Goal: Information Seeking & Learning: Find specific fact

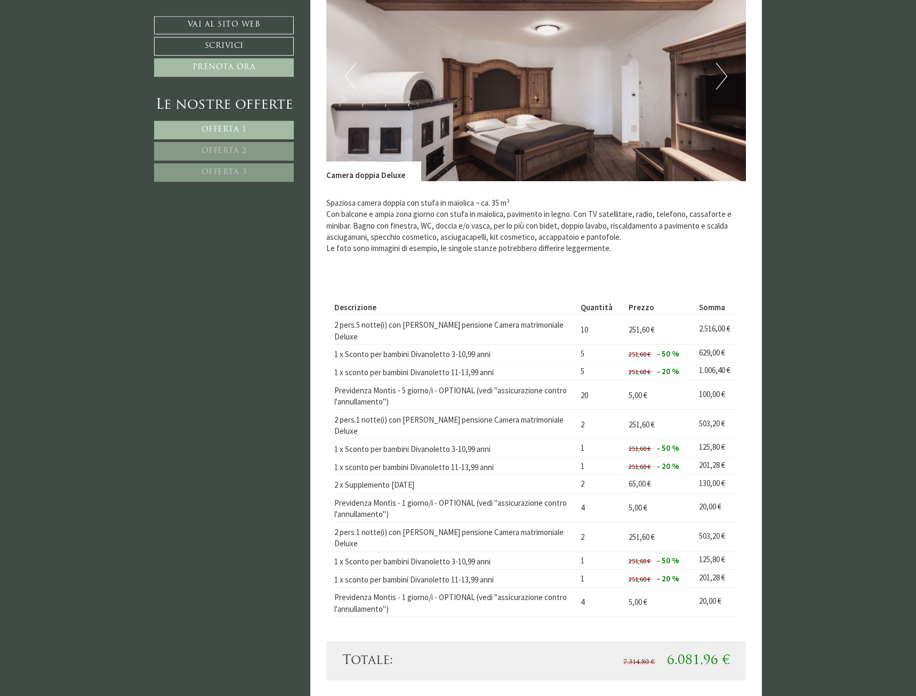
scroll to position [544, 0]
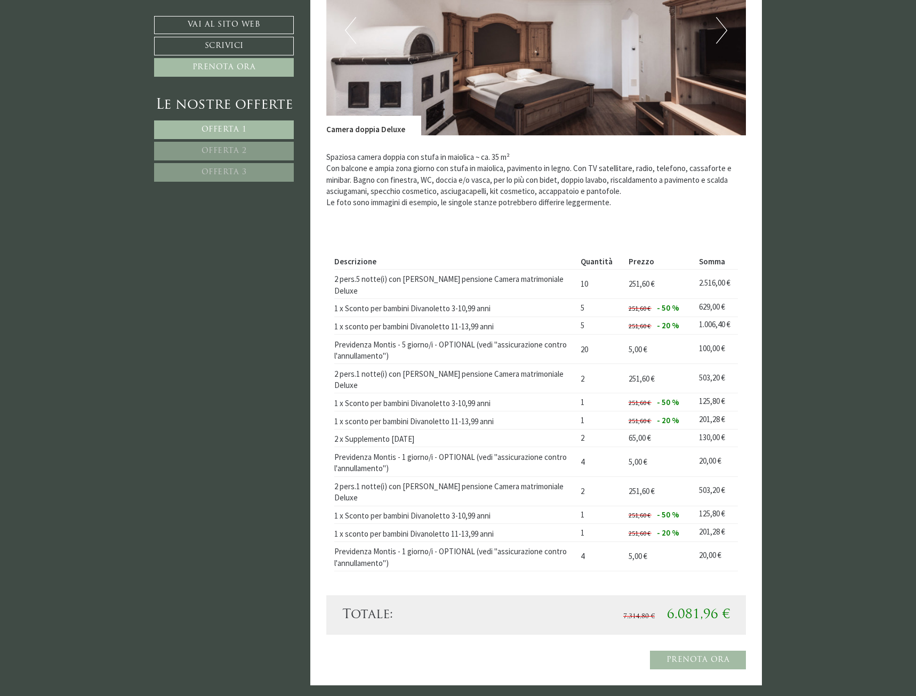
click at [725, 28] on button "Next" at bounding box center [721, 30] width 11 height 27
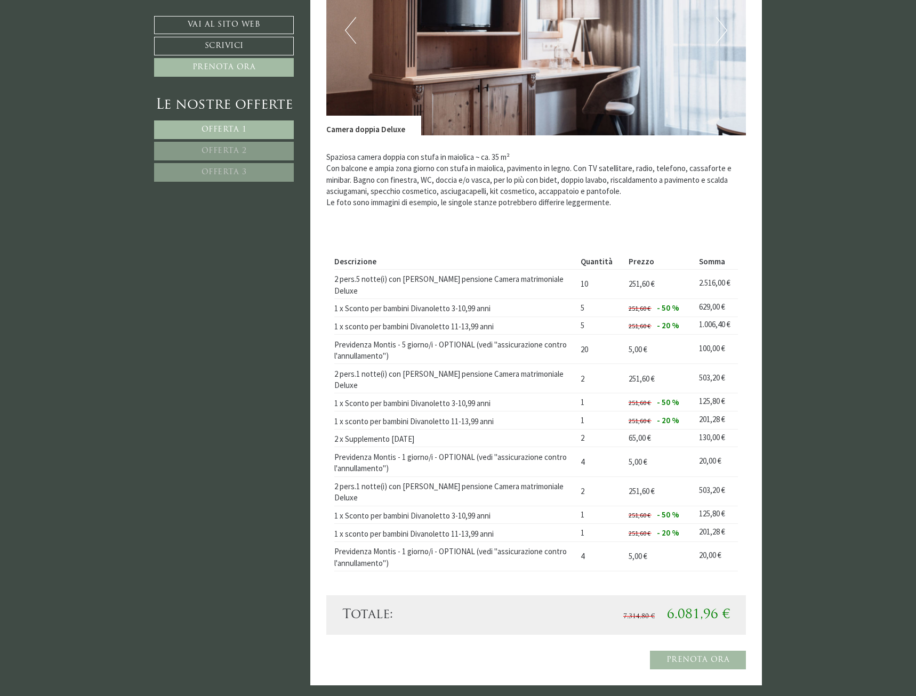
click at [725, 28] on button "Next" at bounding box center [721, 30] width 11 height 27
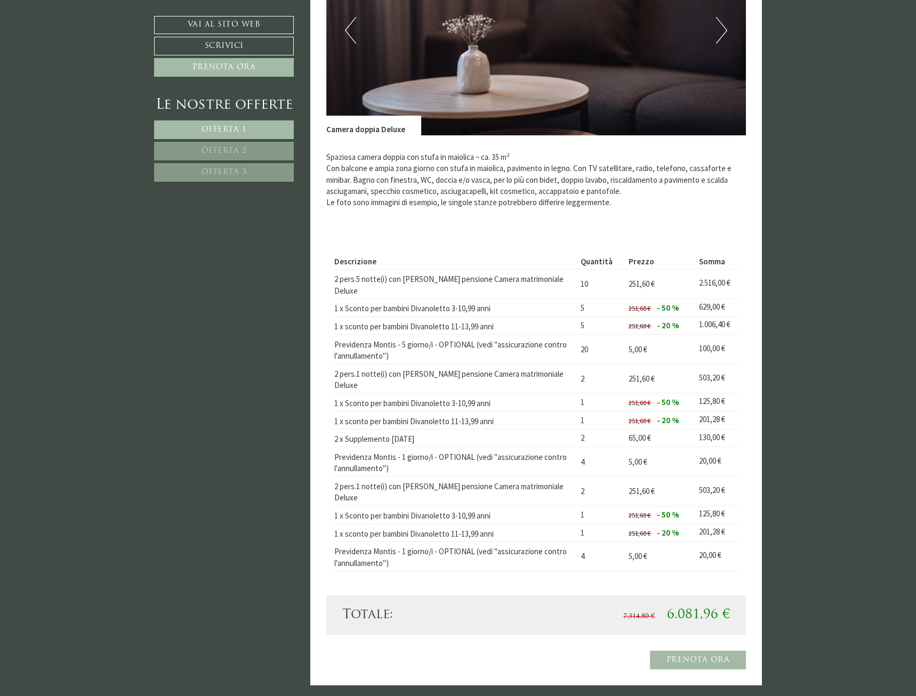
click at [725, 28] on button "Next" at bounding box center [721, 30] width 11 height 27
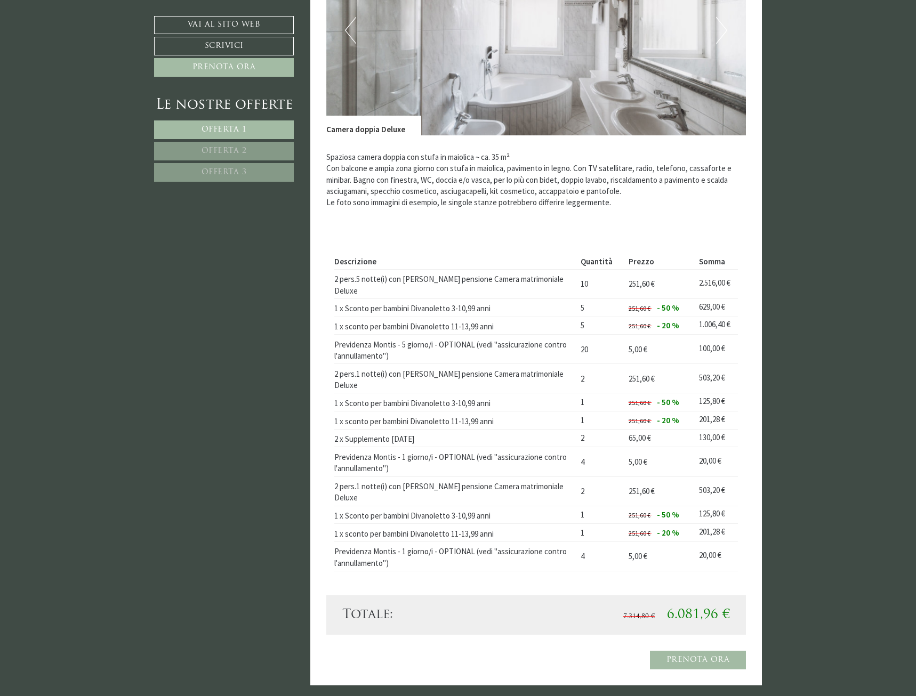
click at [725, 28] on button "Next" at bounding box center [721, 30] width 11 height 27
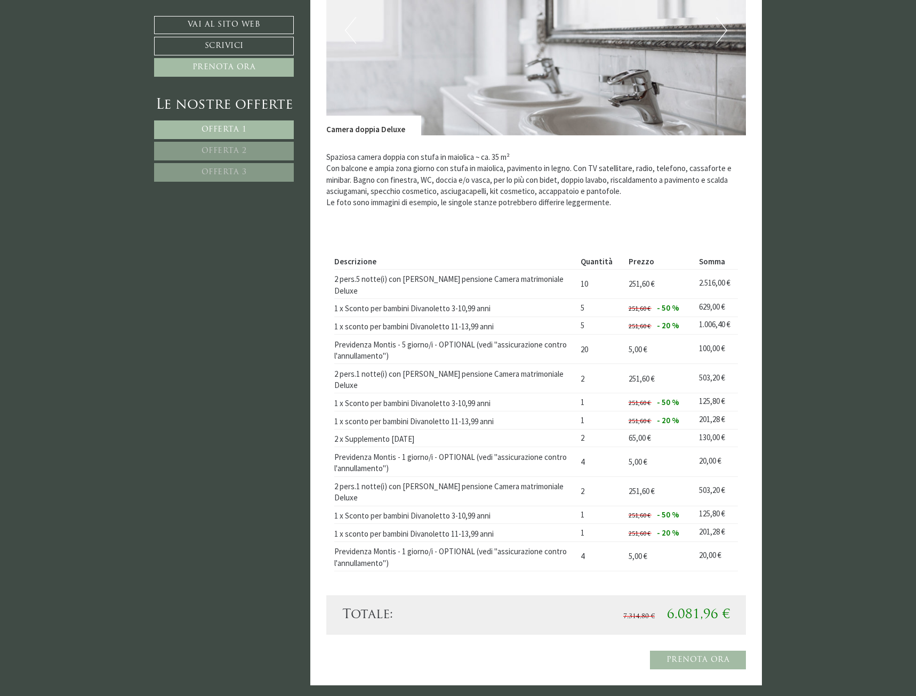
click at [246, 160] on link "Offerta 2" at bounding box center [224, 151] width 140 height 19
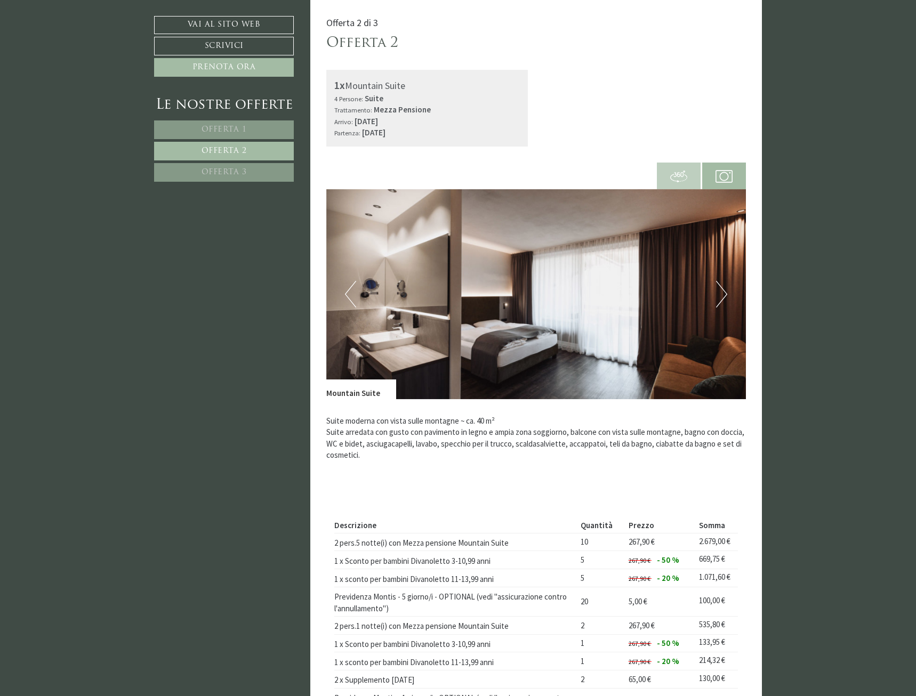
click at [251, 173] on link "Offerta 3" at bounding box center [224, 172] width 140 height 19
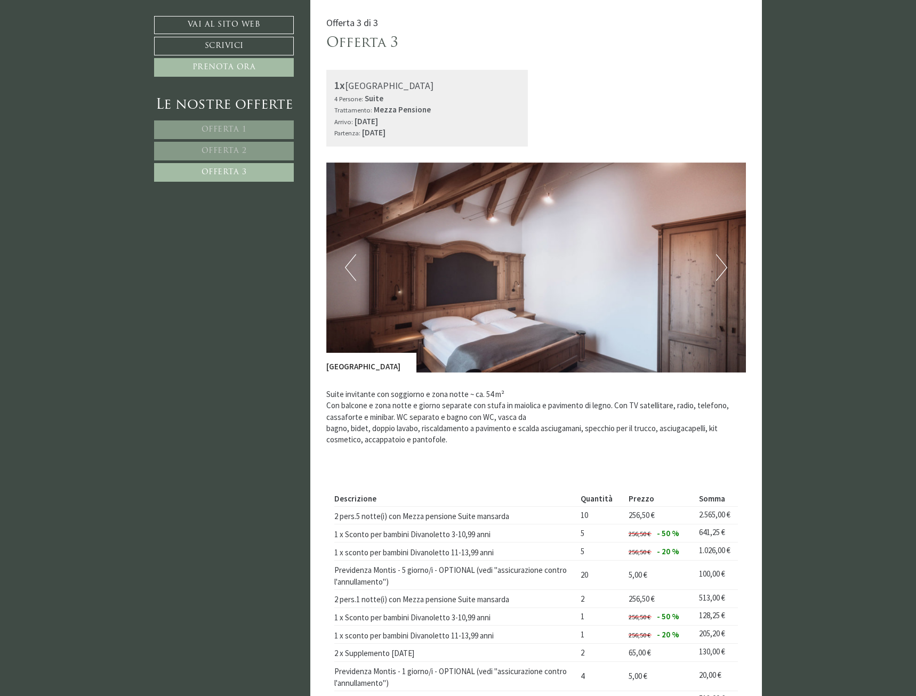
click at [254, 152] on link "Offerta 2" at bounding box center [224, 151] width 140 height 19
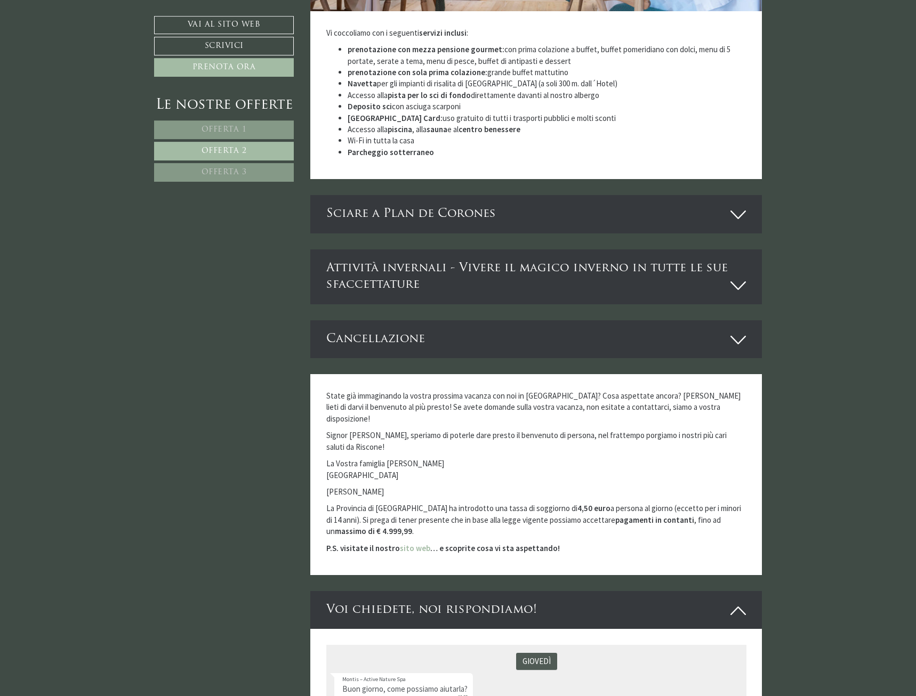
scroll to position [1856, 0]
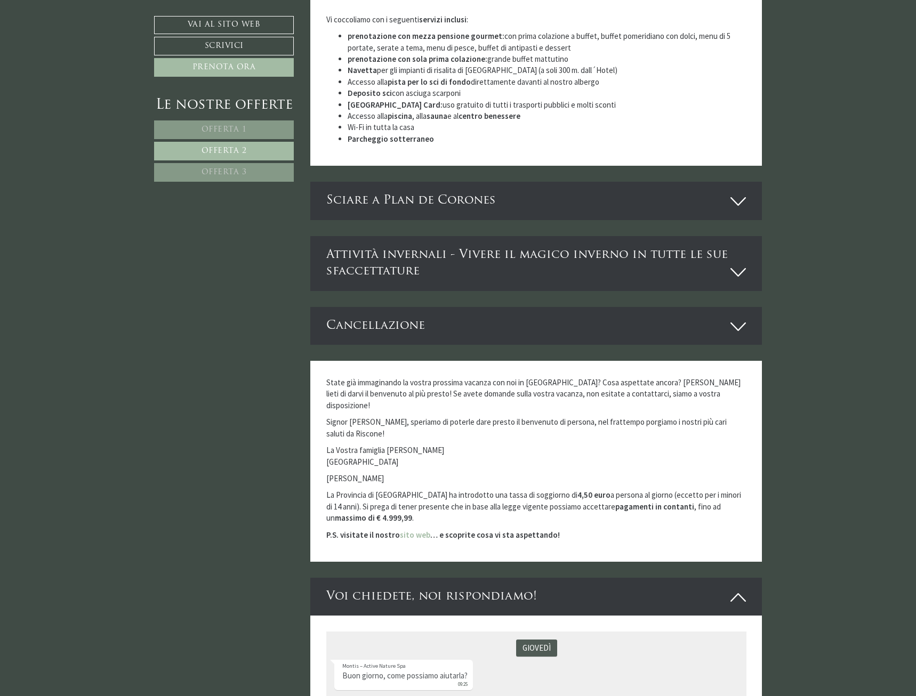
click at [454, 193] on div "Sciare a Plan de Corones" at bounding box center [536, 201] width 452 height 38
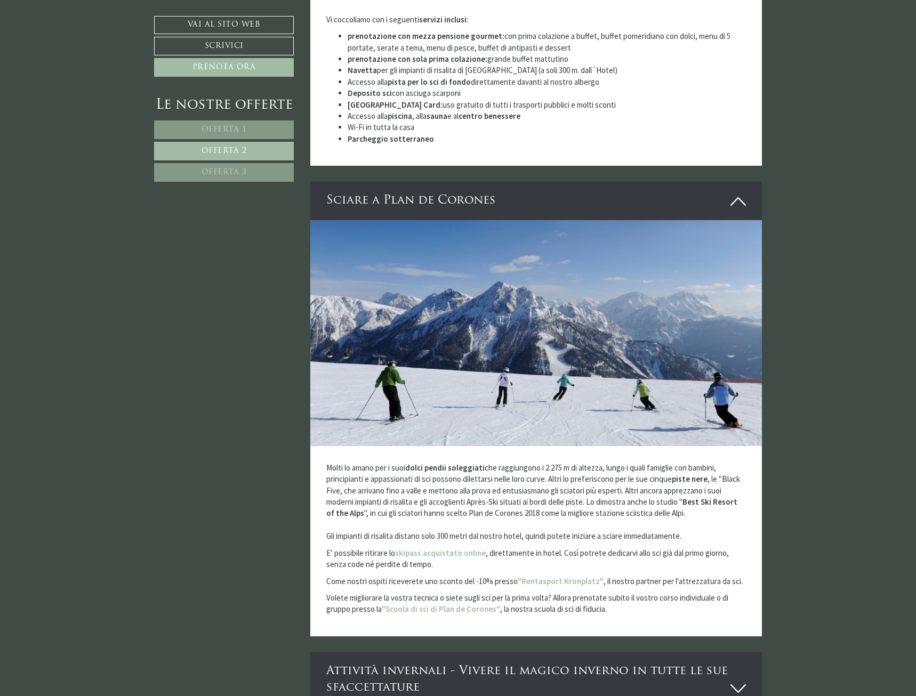
click at [454, 193] on div "Sciare a Plan de Corones" at bounding box center [536, 201] width 452 height 38
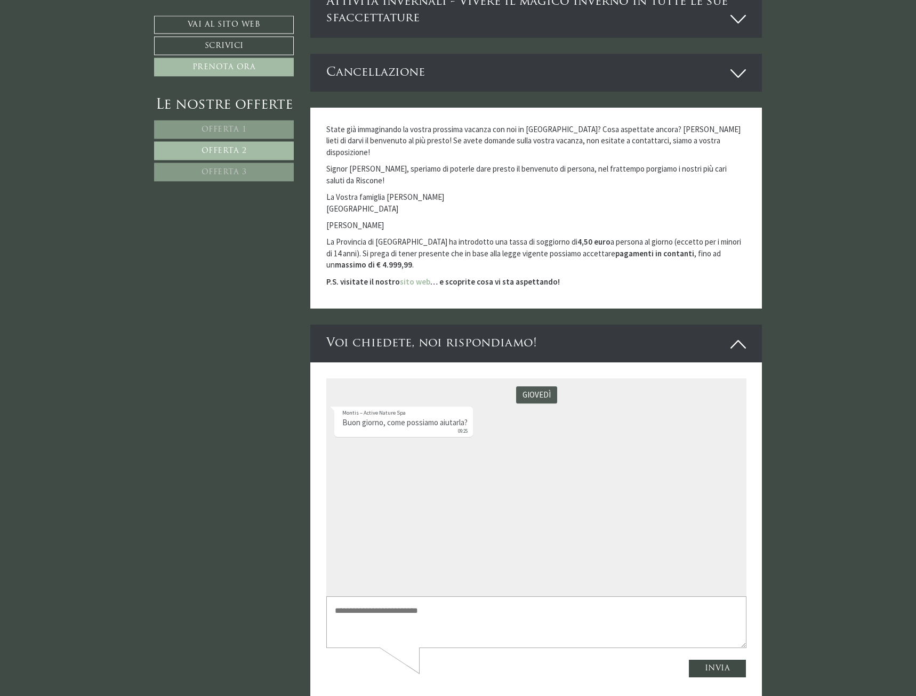
scroll to position [2128, 0]
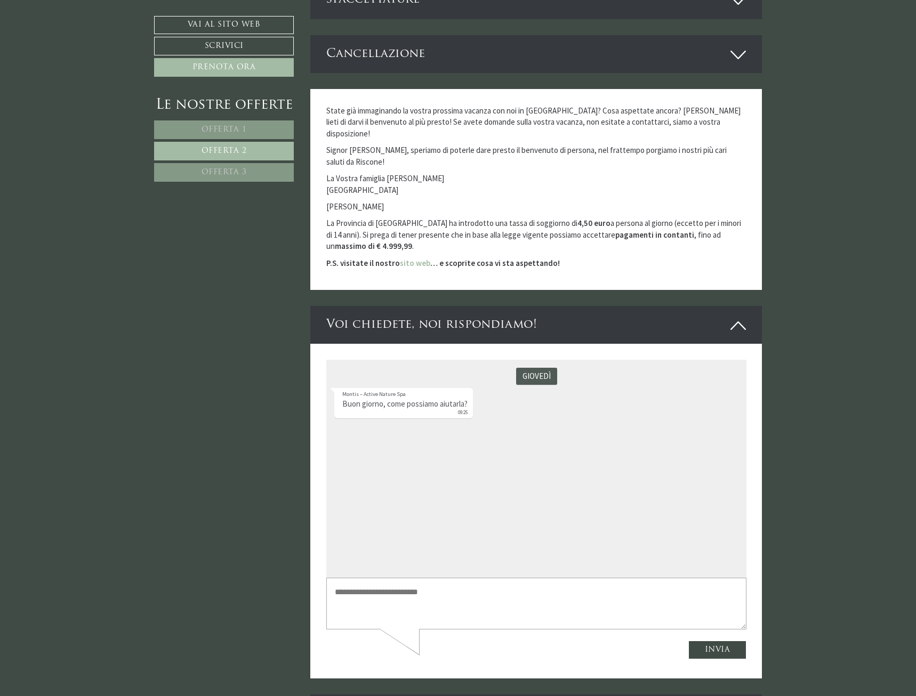
click at [238, 169] on span "Offerta 3" at bounding box center [223, 172] width 45 height 8
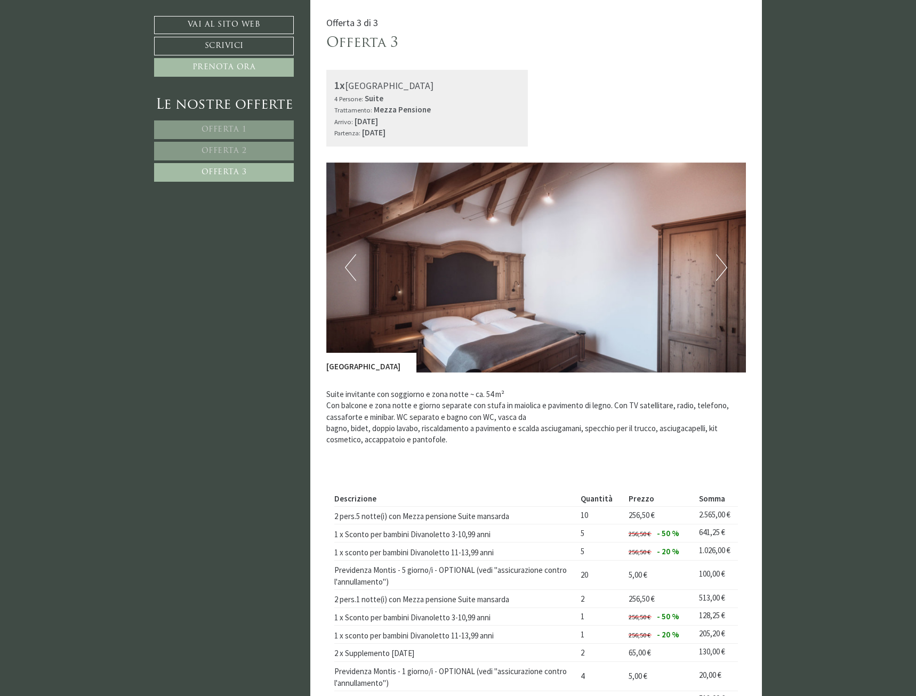
click at [725, 255] on div "Previous Next" at bounding box center [536, 268] width 420 height 210
click at [724, 260] on button "Next" at bounding box center [721, 267] width 11 height 27
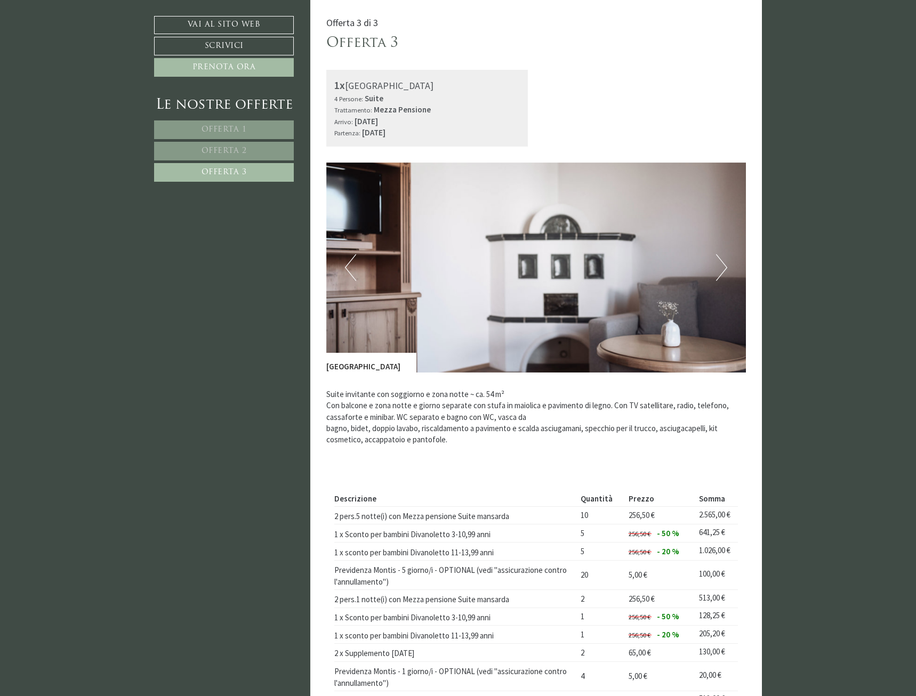
click at [724, 261] on button "Next" at bounding box center [721, 267] width 11 height 27
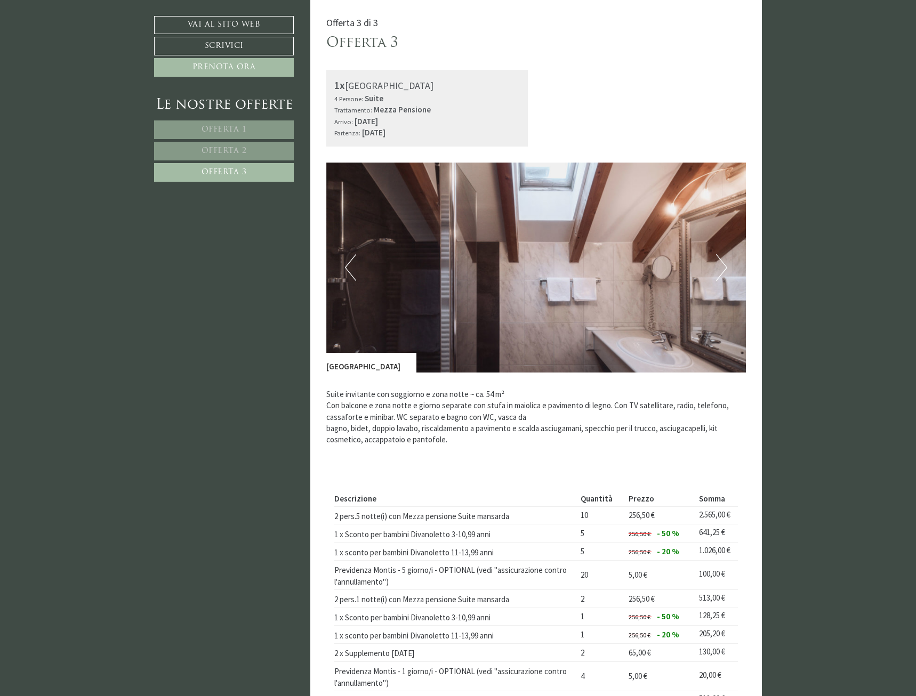
click at [724, 261] on button "Next" at bounding box center [721, 267] width 11 height 27
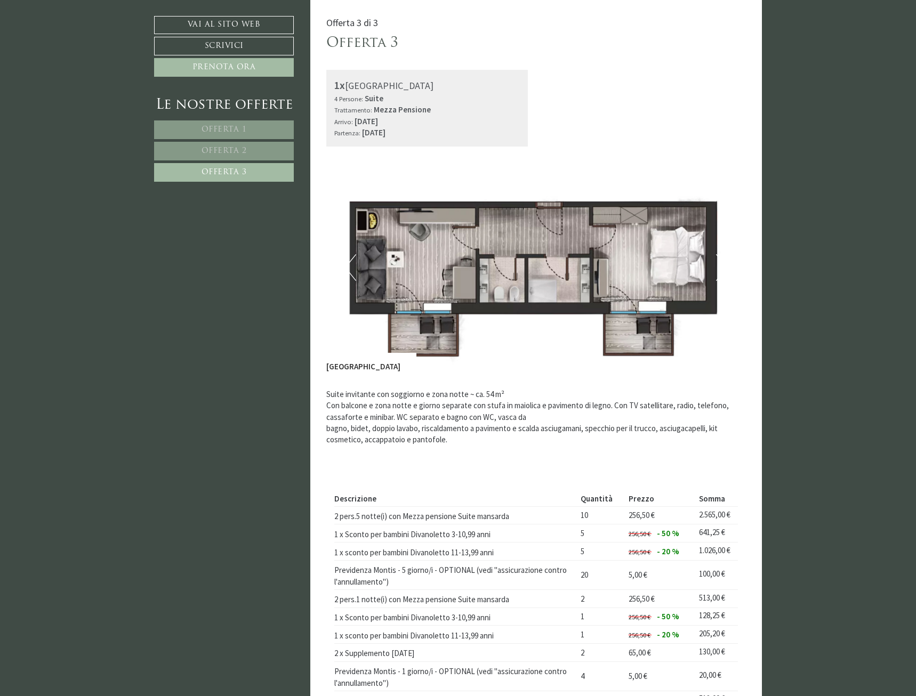
click at [235, 144] on link "Offerta 2" at bounding box center [224, 151] width 140 height 19
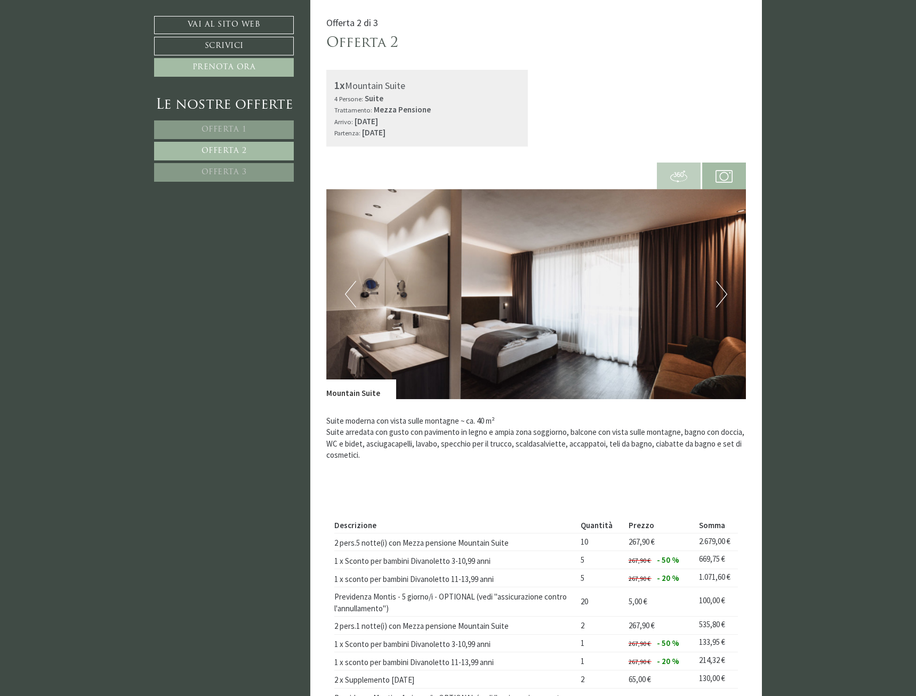
click at [722, 297] on button "Next" at bounding box center [721, 294] width 11 height 27
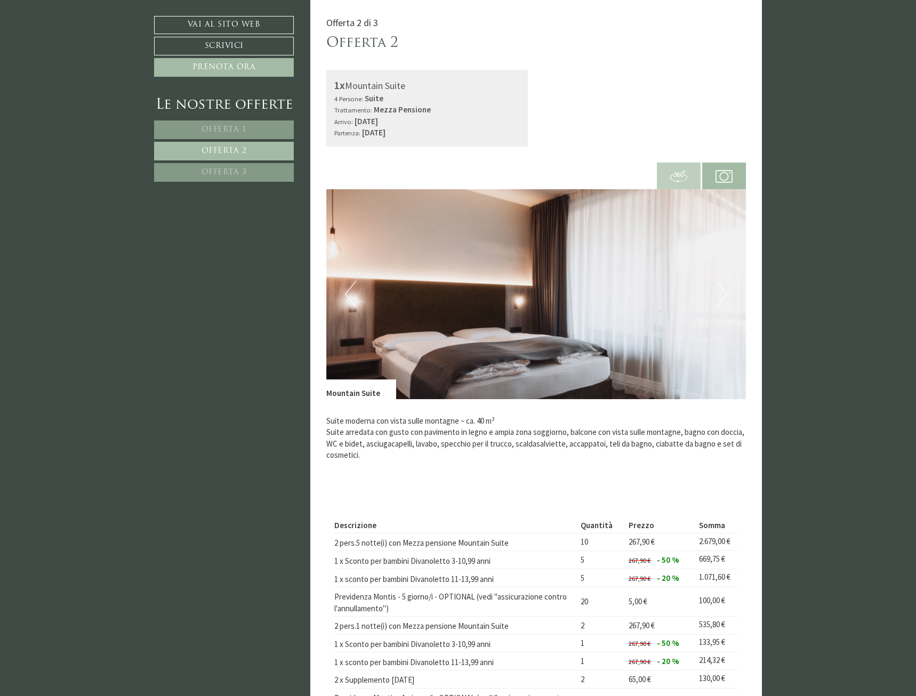
click at [722, 297] on button "Next" at bounding box center [721, 294] width 11 height 27
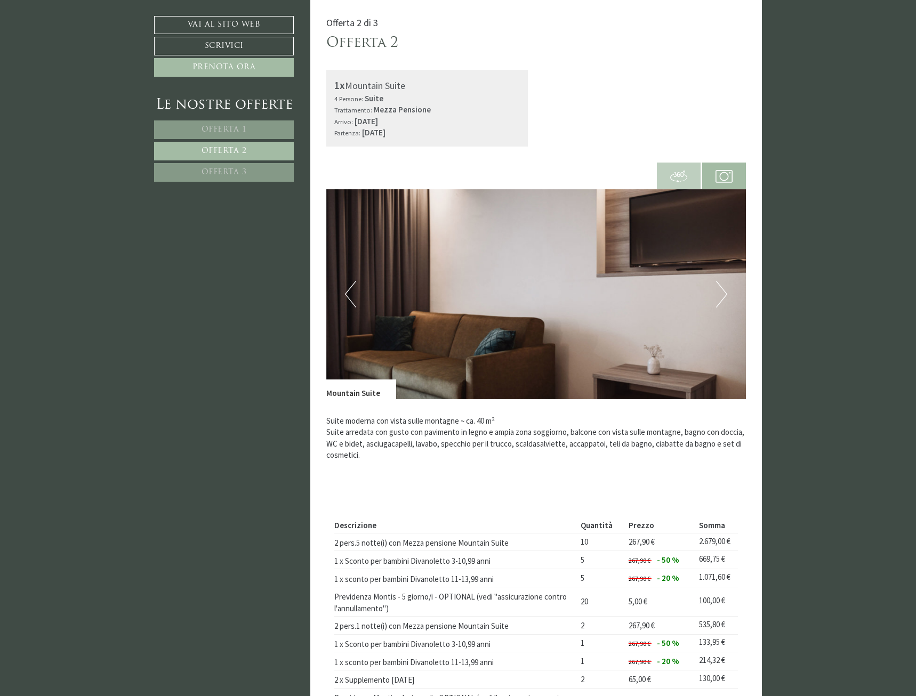
click at [722, 295] on button "Next" at bounding box center [721, 294] width 11 height 27
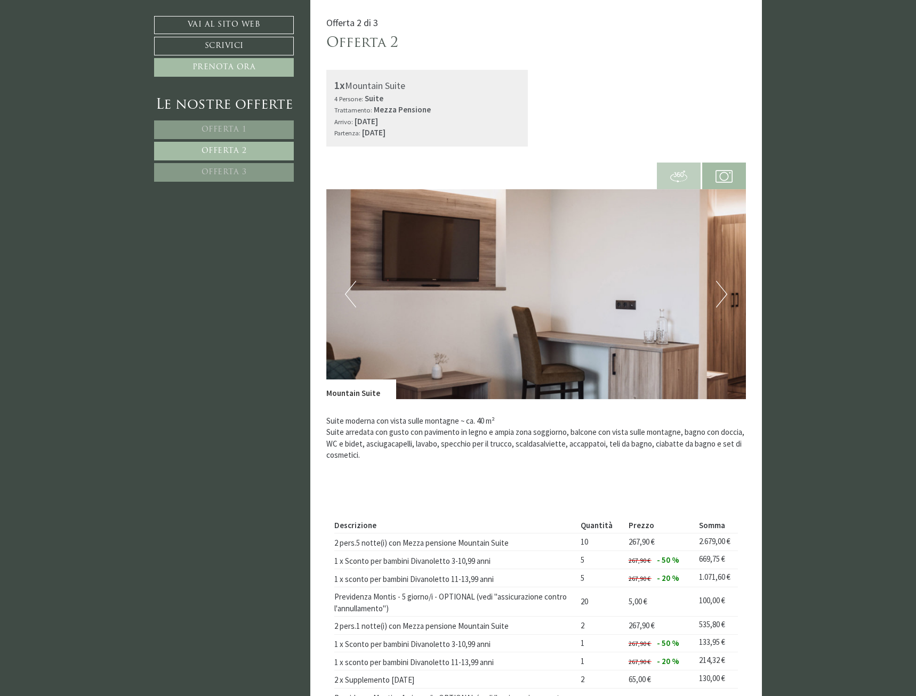
click at [722, 295] on button "Next" at bounding box center [721, 294] width 11 height 27
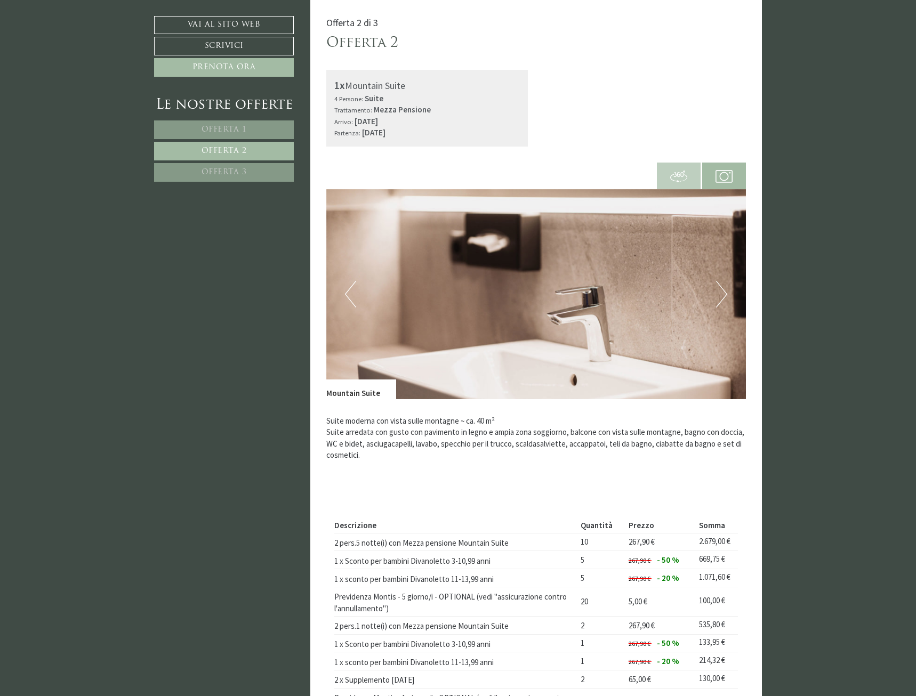
click at [722, 295] on button "Next" at bounding box center [721, 294] width 11 height 27
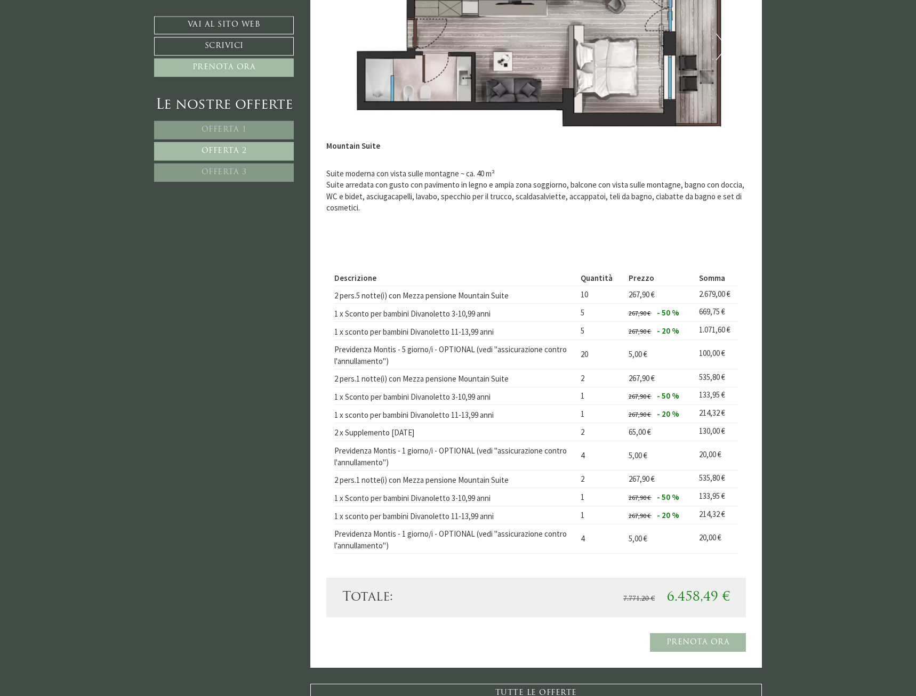
scroll to position [660, 0]
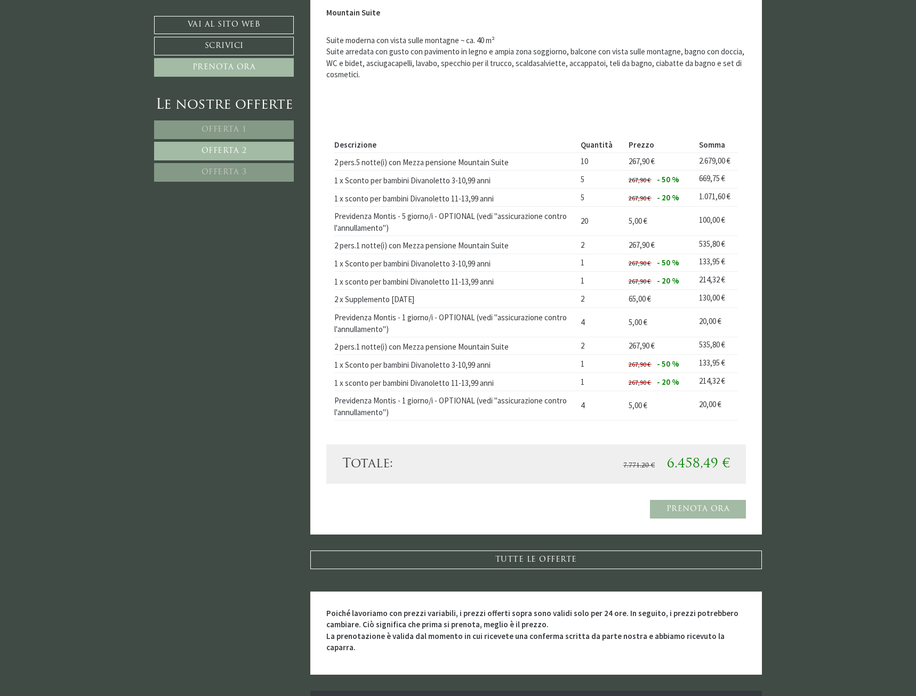
click at [249, 132] on link "Offerta 1" at bounding box center [224, 129] width 140 height 19
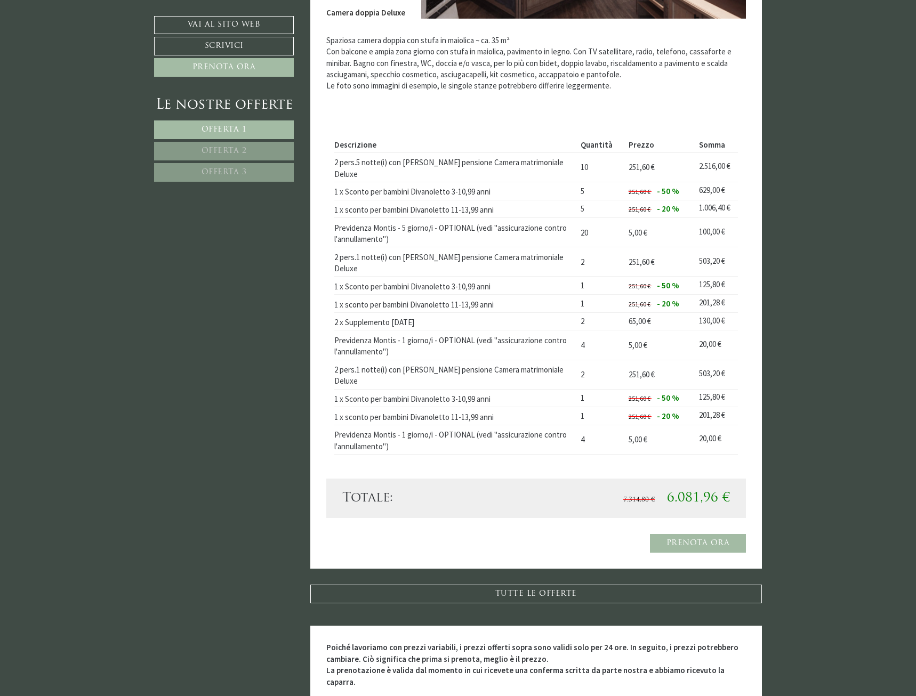
scroll to position [280, 0]
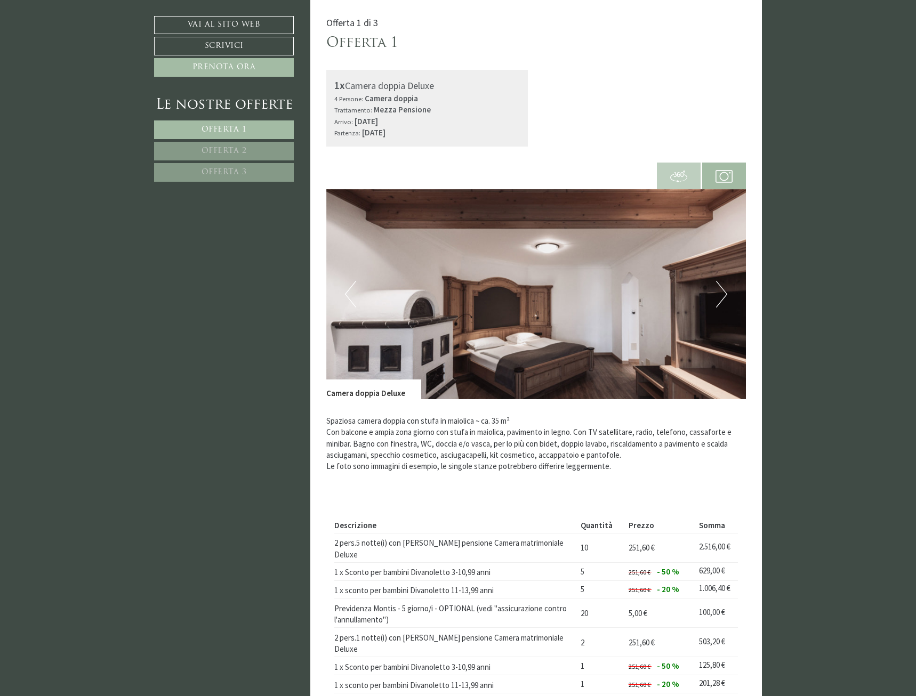
click at [726, 292] on button "Next" at bounding box center [721, 294] width 11 height 27
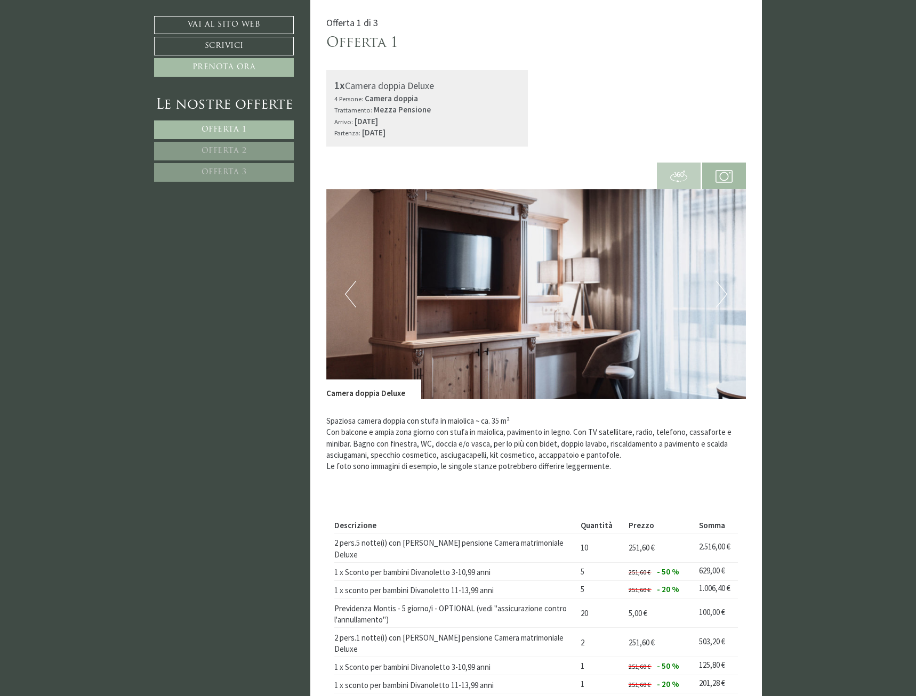
click at [724, 292] on button "Next" at bounding box center [721, 294] width 11 height 27
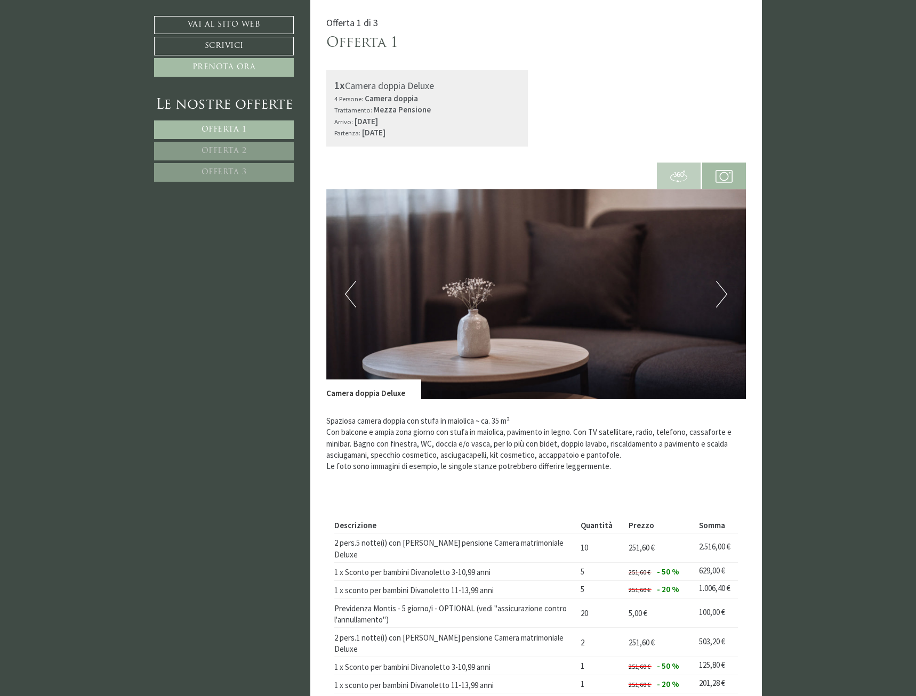
click at [724, 292] on button "Next" at bounding box center [721, 294] width 11 height 27
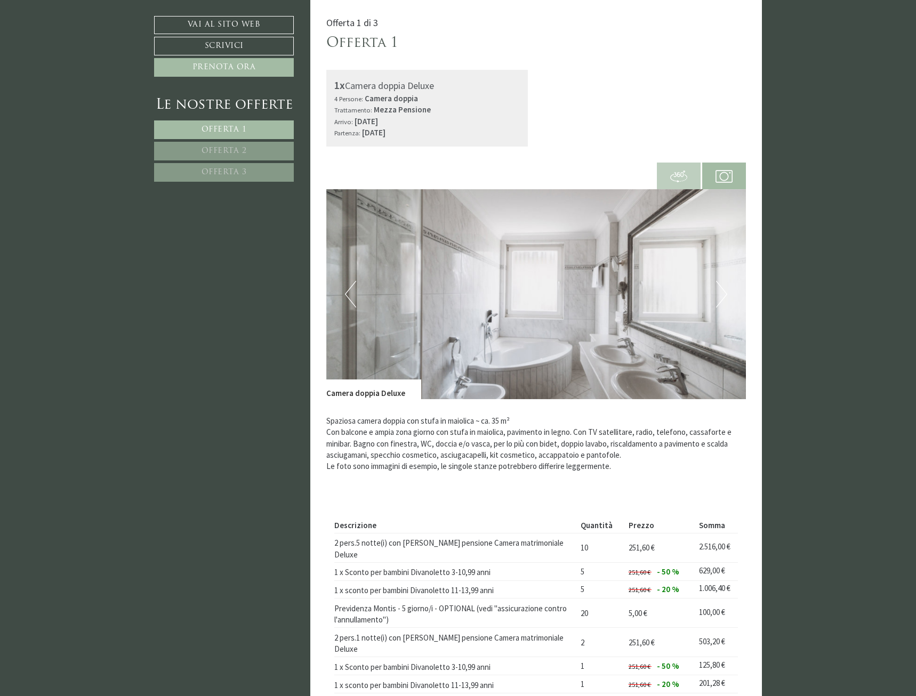
click at [724, 292] on button "Next" at bounding box center [721, 294] width 11 height 27
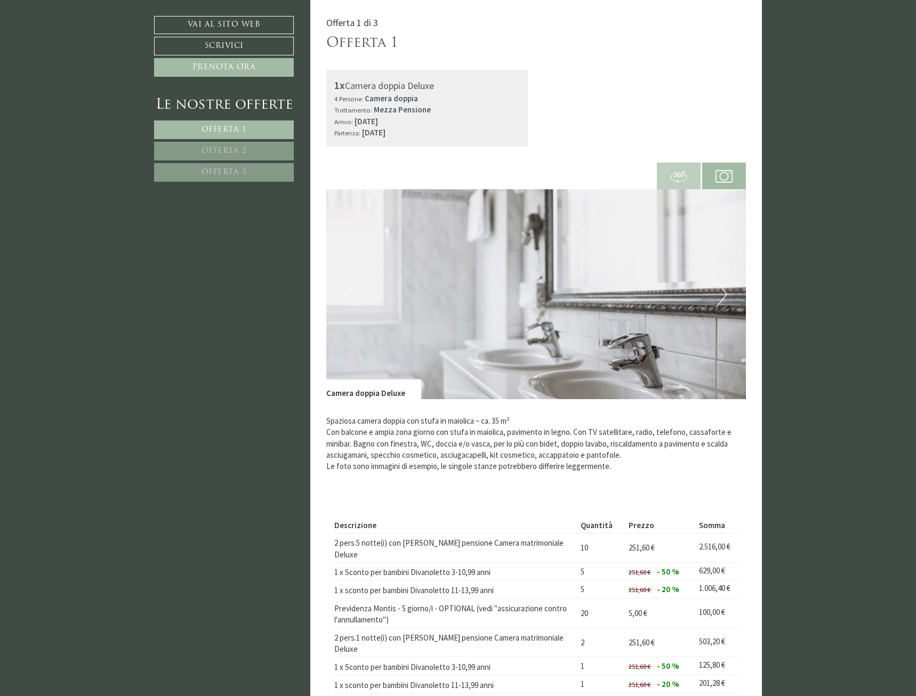
click at [724, 292] on button "Next" at bounding box center [721, 294] width 11 height 27
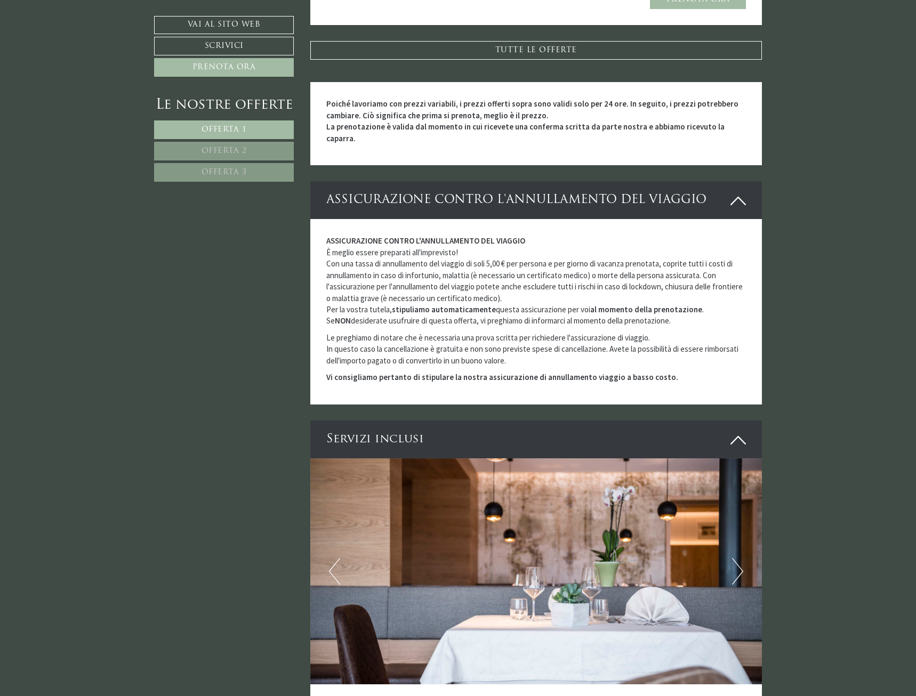
scroll to position [1530, 0]
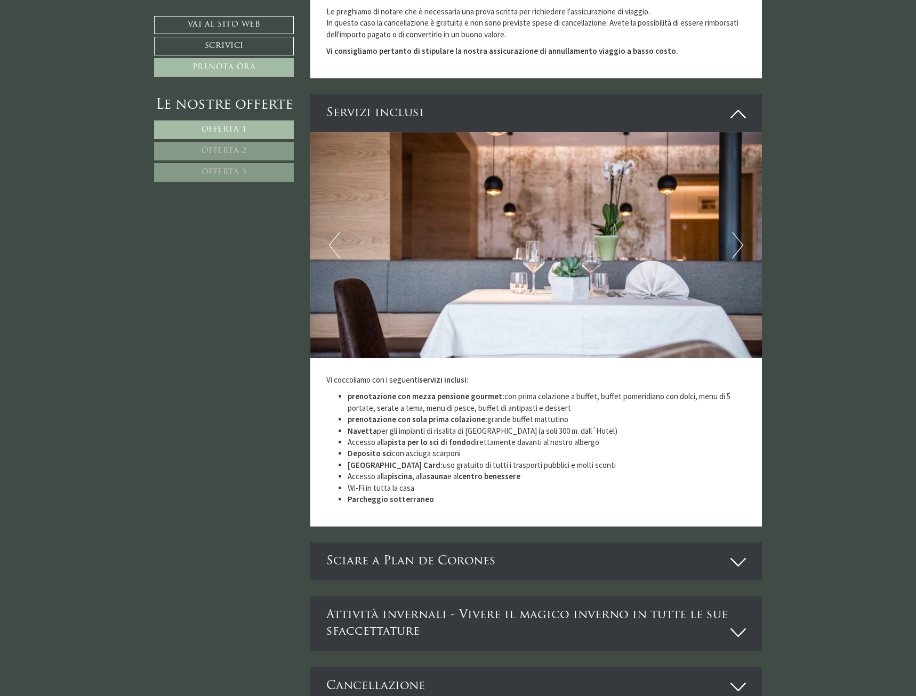
click at [223, 143] on link "Offerta 2" at bounding box center [224, 151] width 140 height 19
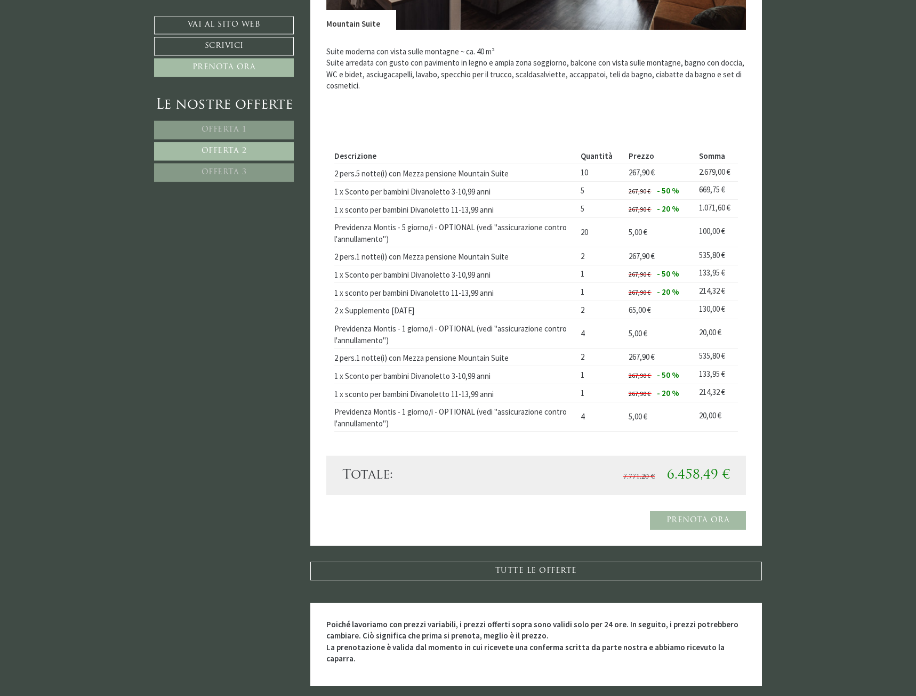
scroll to position [715, 0]
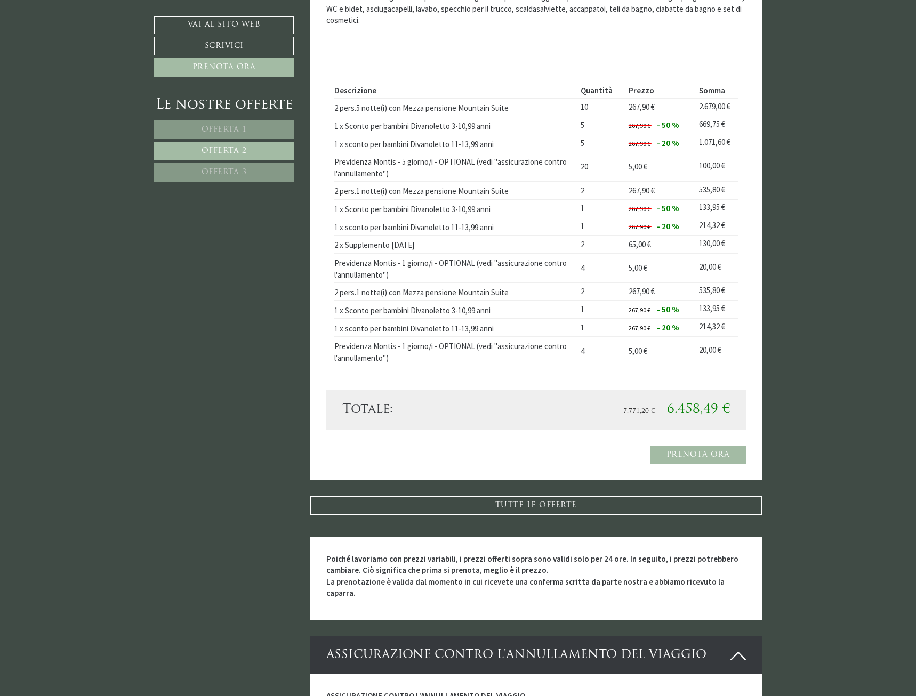
click at [236, 180] on link "Offerta 3" at bounding box center [224, 172] width 140 height 19
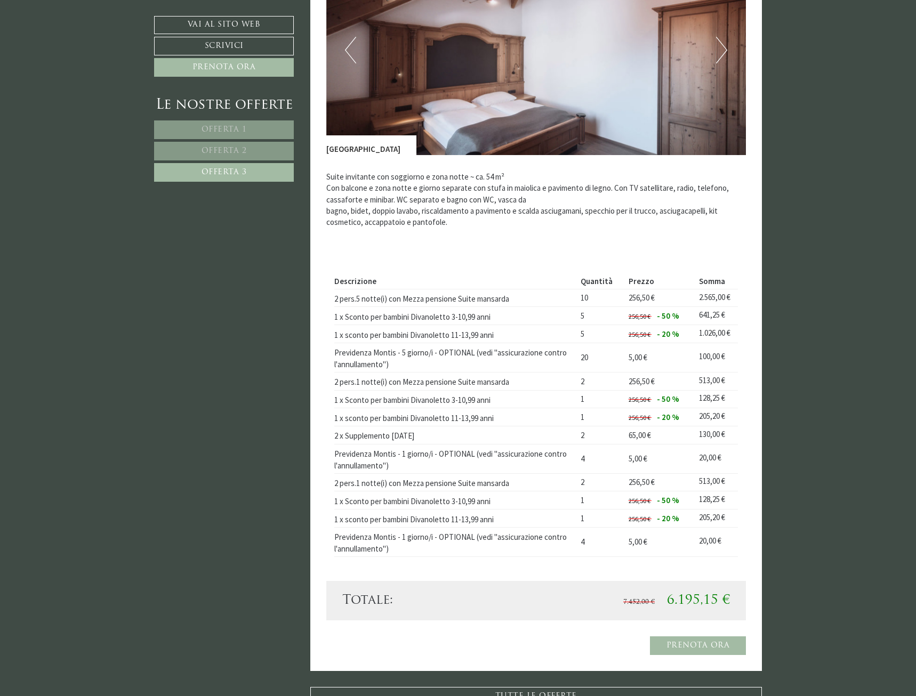
scroll to position [334, 0]
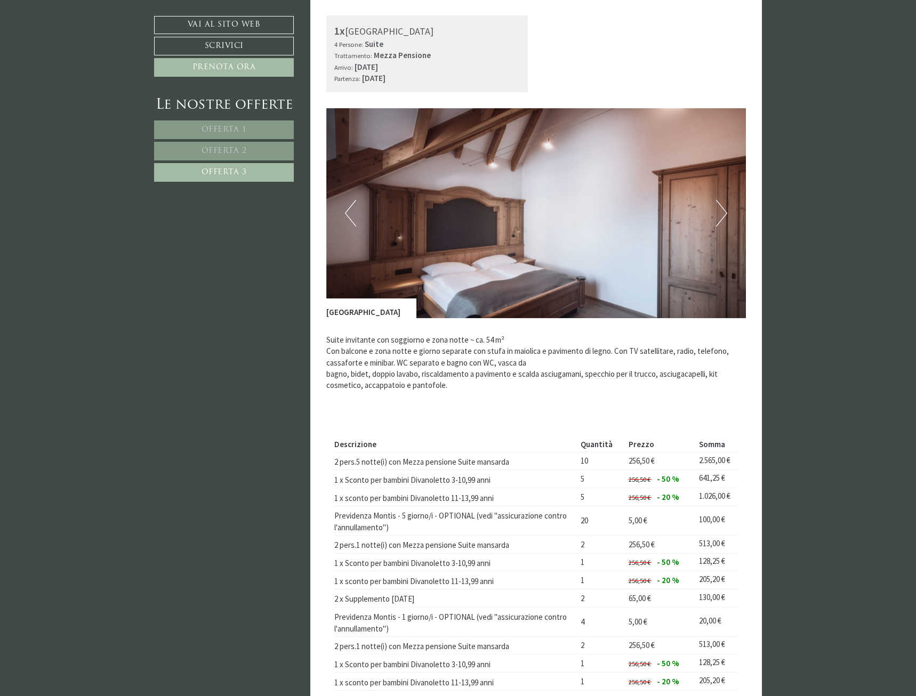
click at [725, 208] on button "Next" at bounding box center [721, 213] width 11 height 27
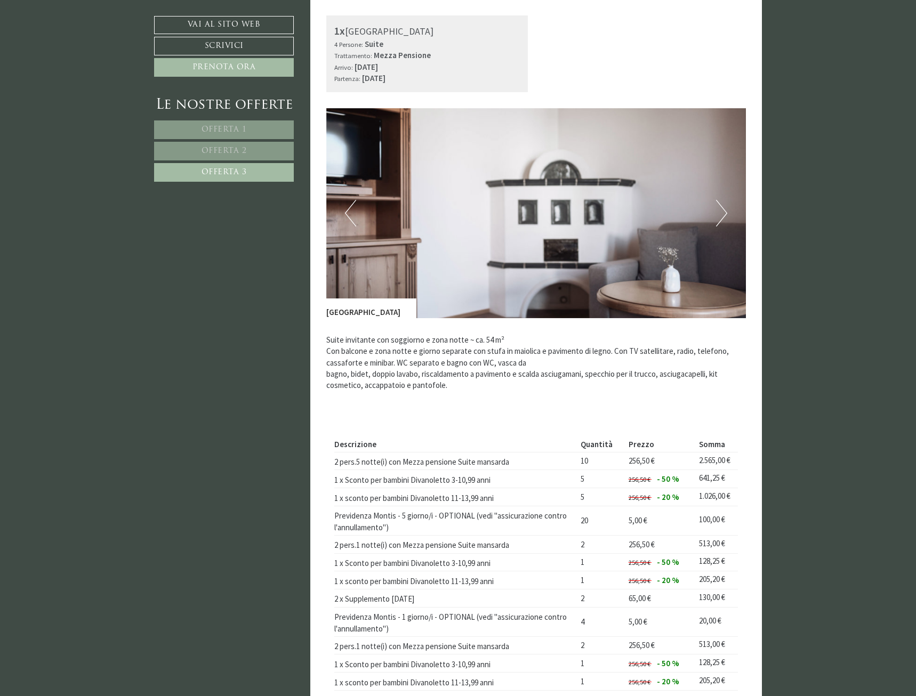
click at [725, 208] on button "Next" at bounding box center [721, 213] width 11 height 27
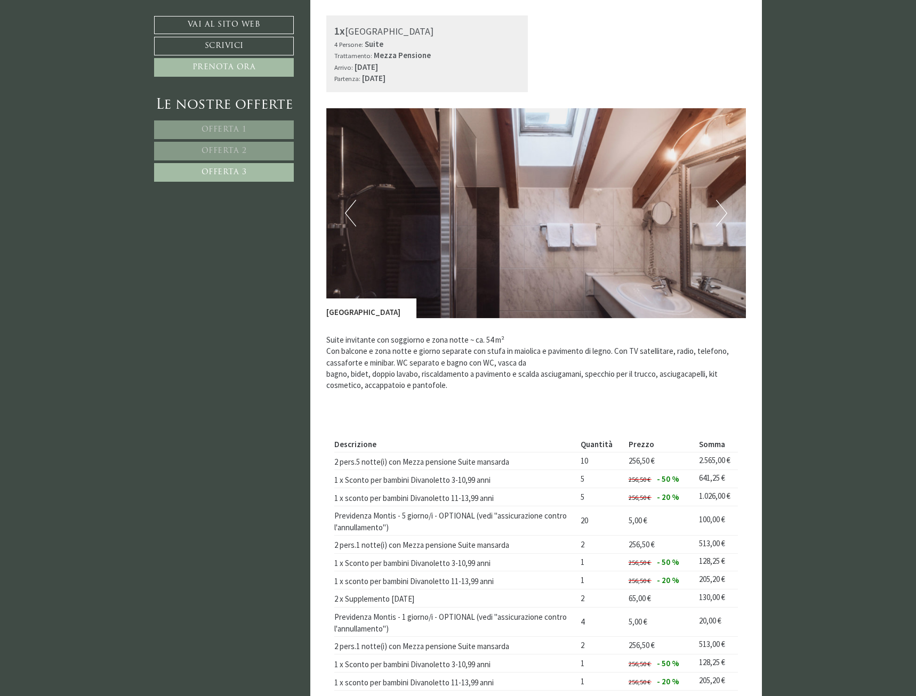
click at [725, 208] on button "Next" at bounding box center [721, 213] width 11 height 27
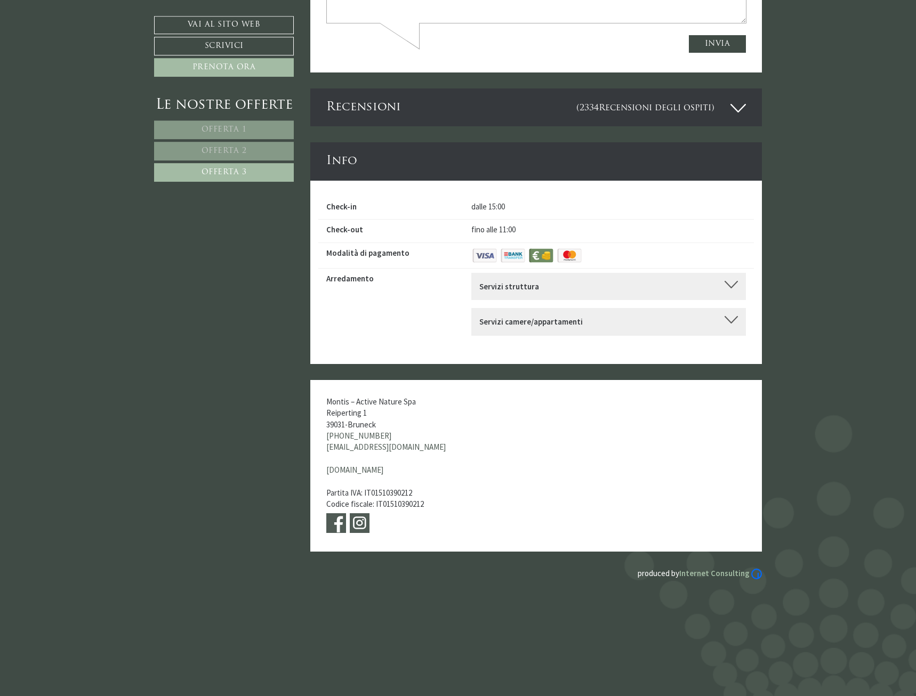
scroll to position [2718, 0]
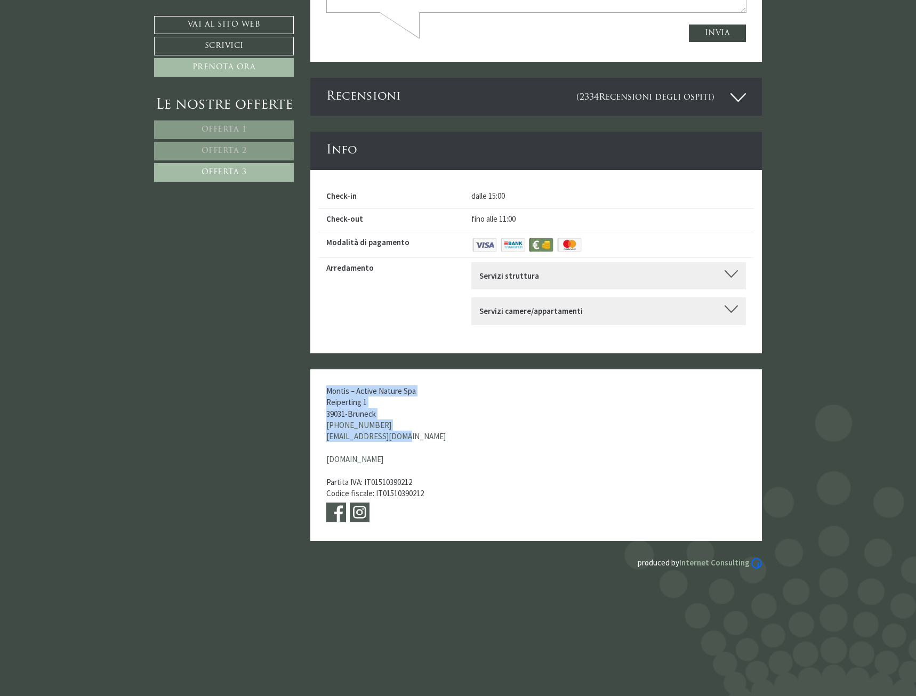
drag, startPoint x: 401, startPoint y: 415, endPoint x: 320, endPoint y: 366, distance: 95.0
click at [320, 369] on div "Montis – Active Nature Spa Reiperting 1 39031 - Bruneck [PHONE_NUMBER] [EMAIL_A…" at bounding box center [404, 455] width 188 height 172
copy div "Montis – Active Nature Spa Reiperting 1 39031 - Bruneck [PHONE_NUMBER] [EMAIL_A…"
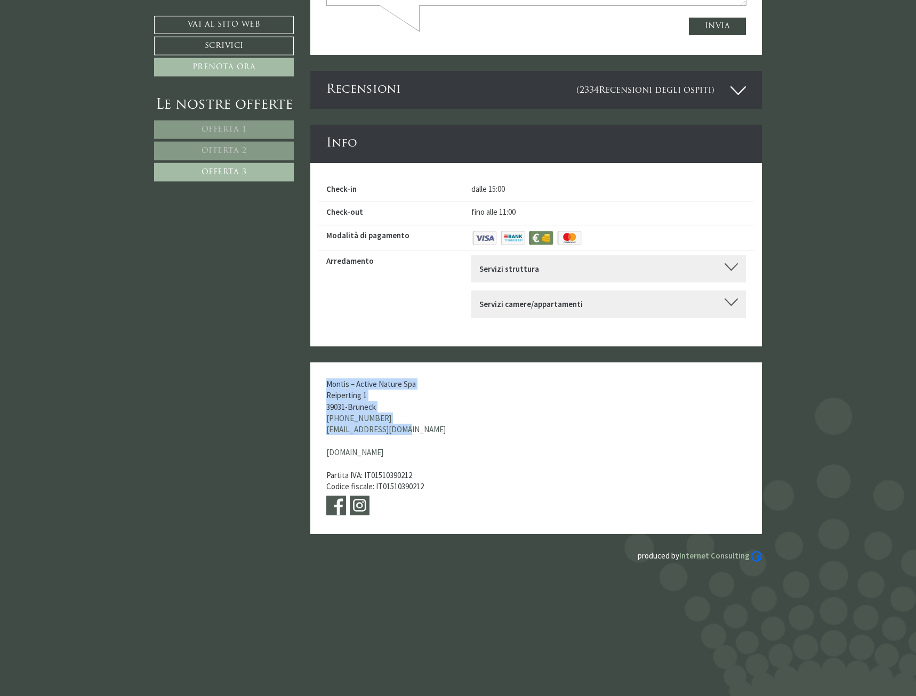
scroll to position [2728, 0]
